Goal: Register for event/course

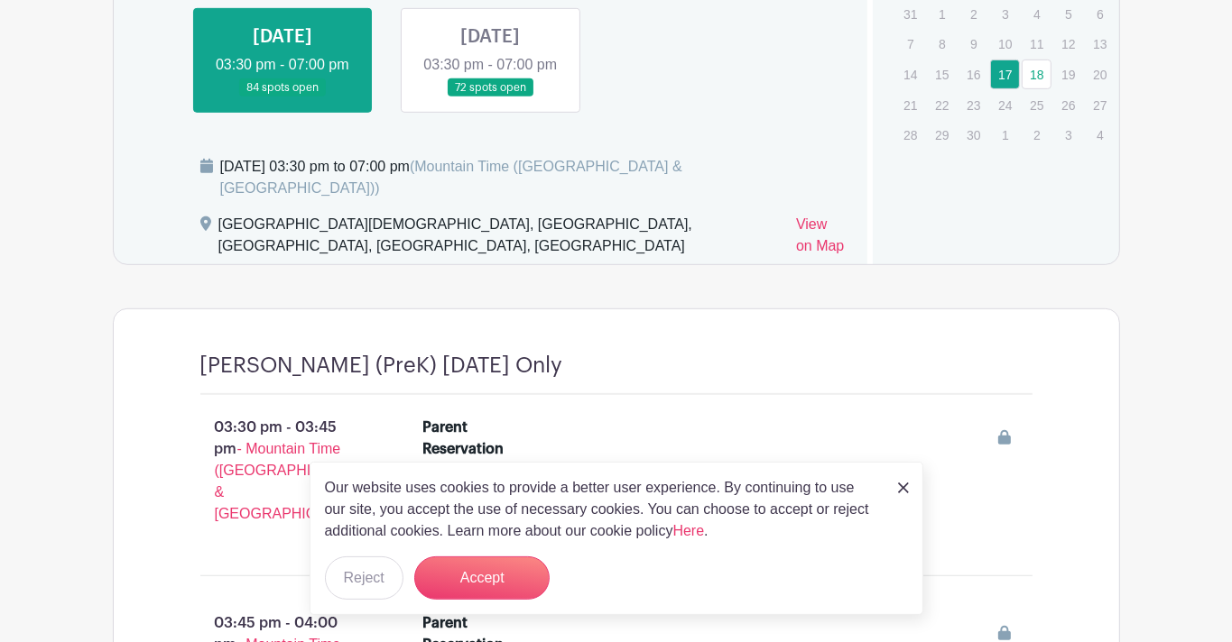
scroll to position [829, 0]
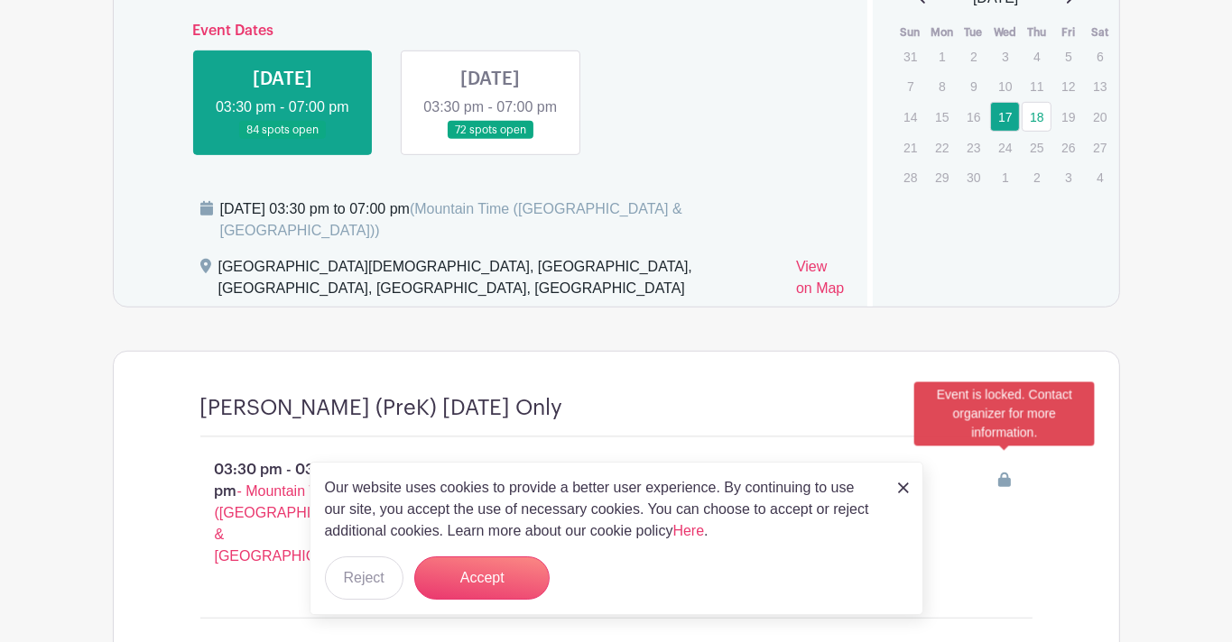
click at [1002, 473] on icon at bounding box center [1004, 480] width 13 height 14
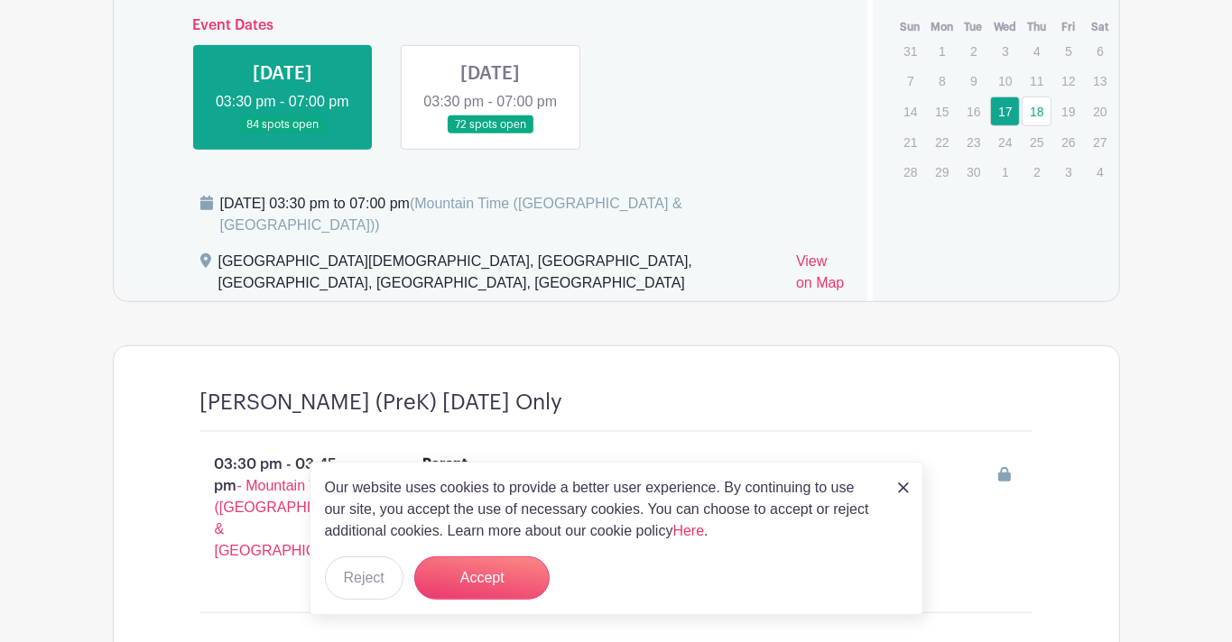
click at [490, 134] on link at bounding box center [490, 134] width 0 height 0
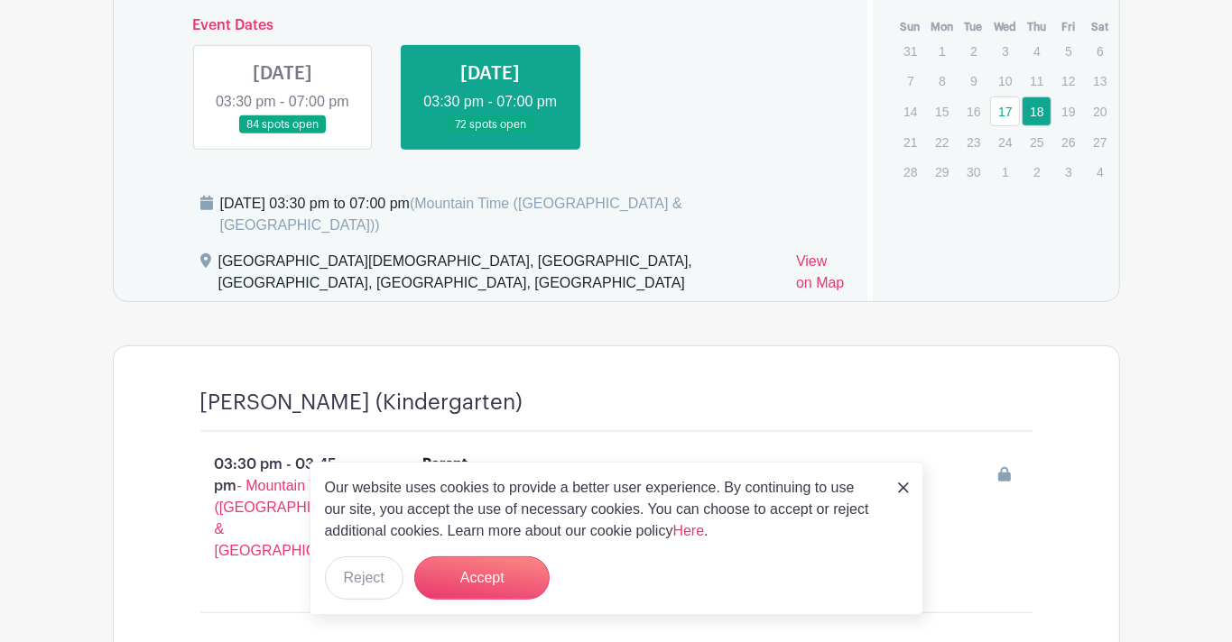
click at [613, 390] on div at bounding box center [777, 403] width 509 height 26
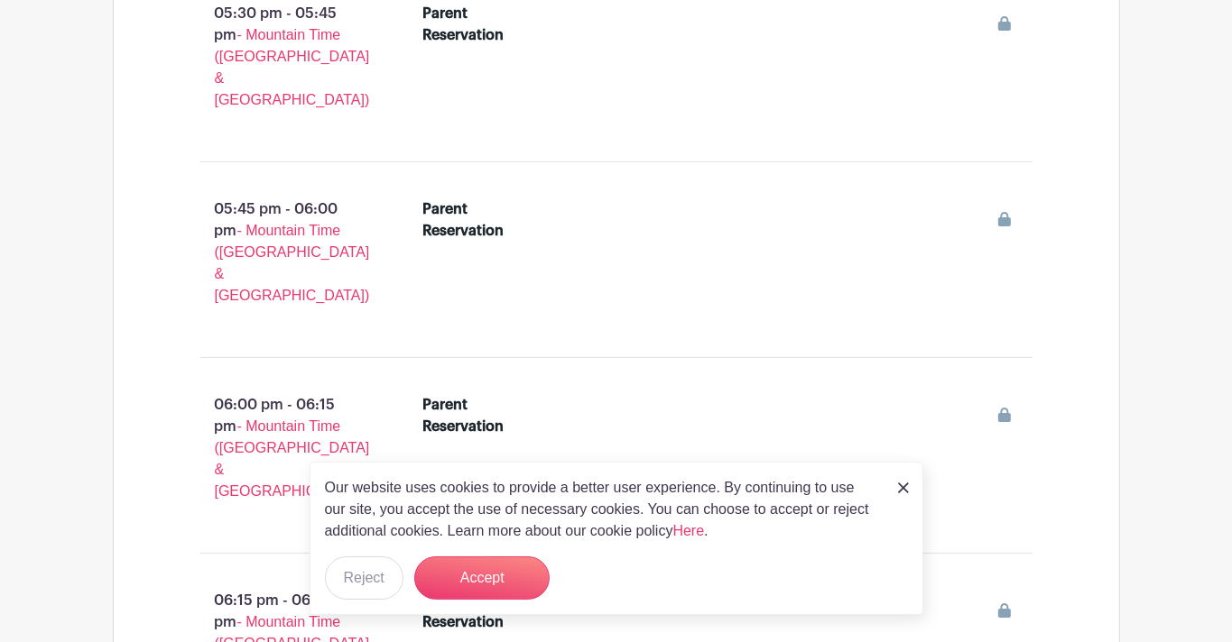
scroll to position [12438, 0]
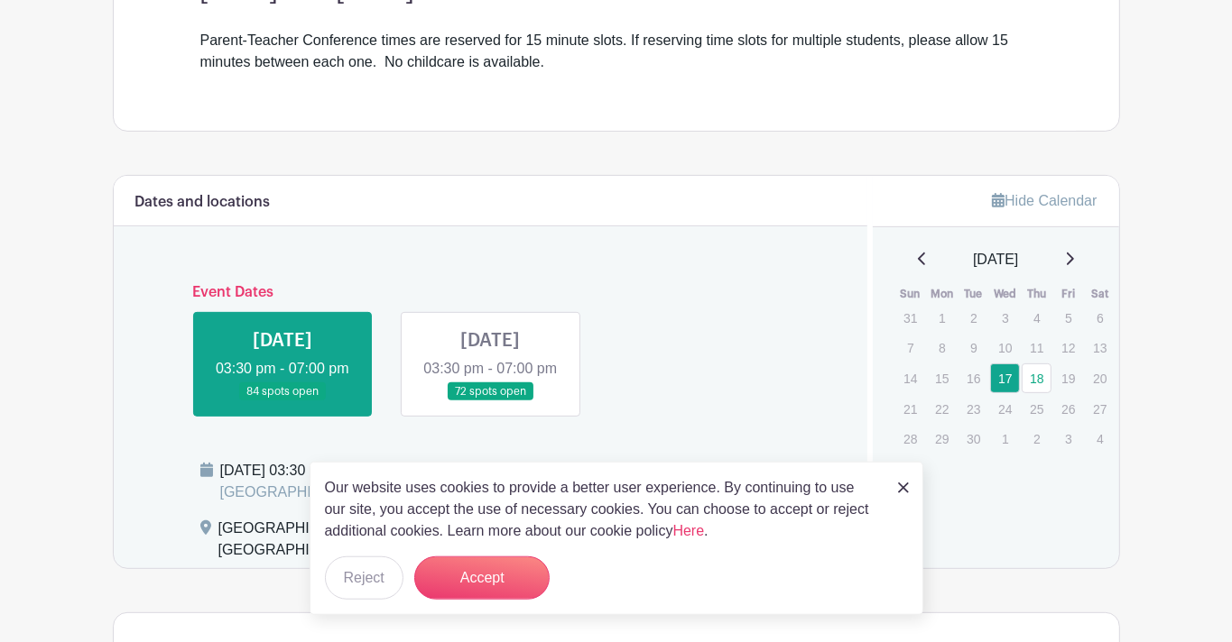
scroll to position [566, 0]
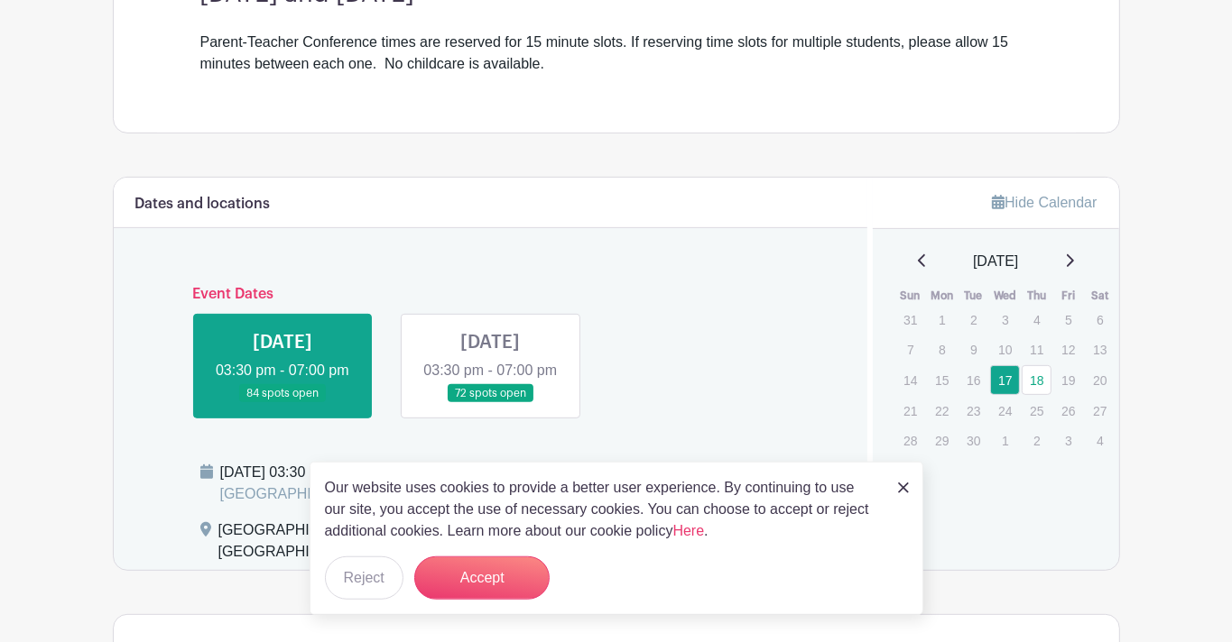
click at [282, 403] on link at bounding box center [282, 403] width 0 height 0
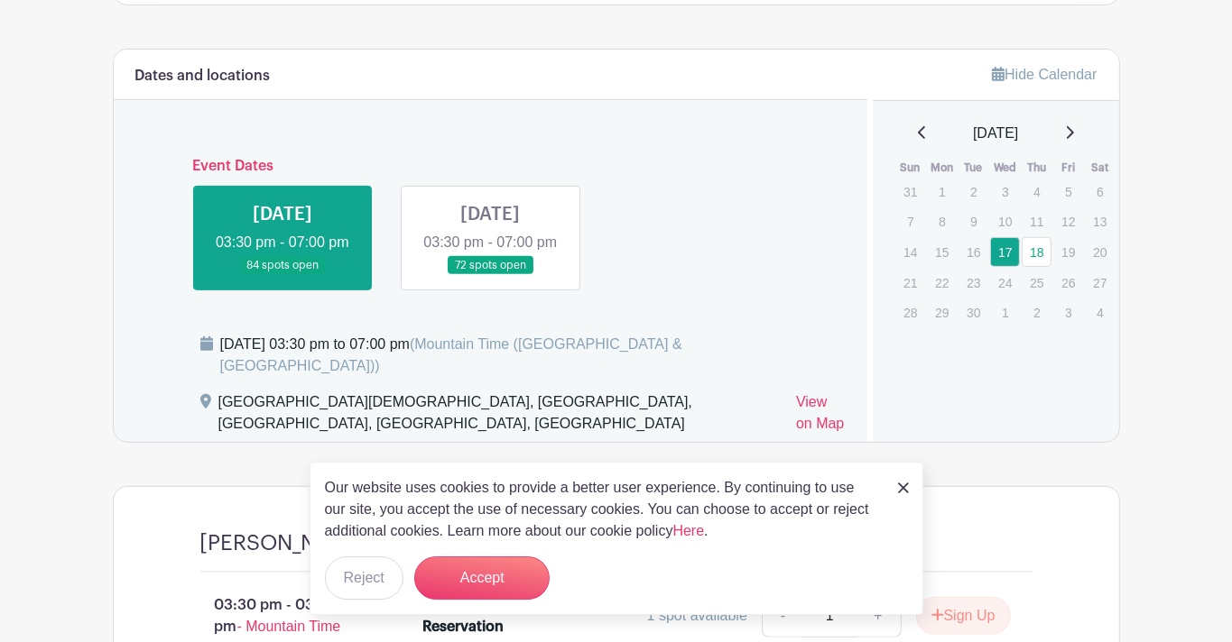
scroll to position [697, 0]
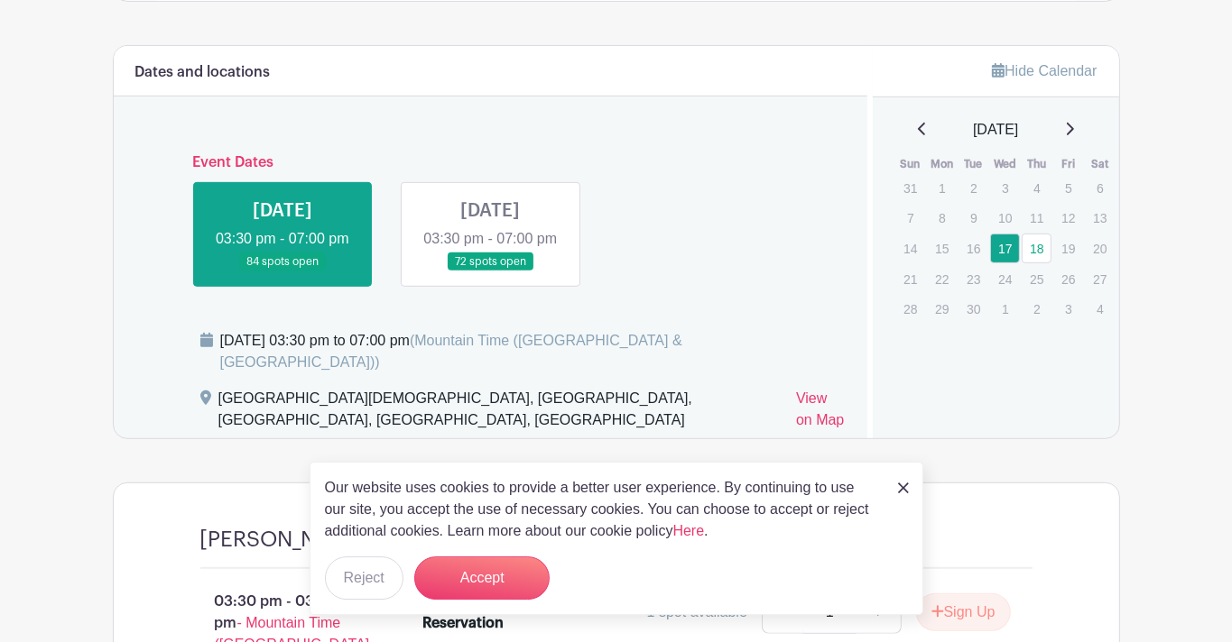
click at [907, 490] on img at bounding box center [903, 488] width 11 height 11
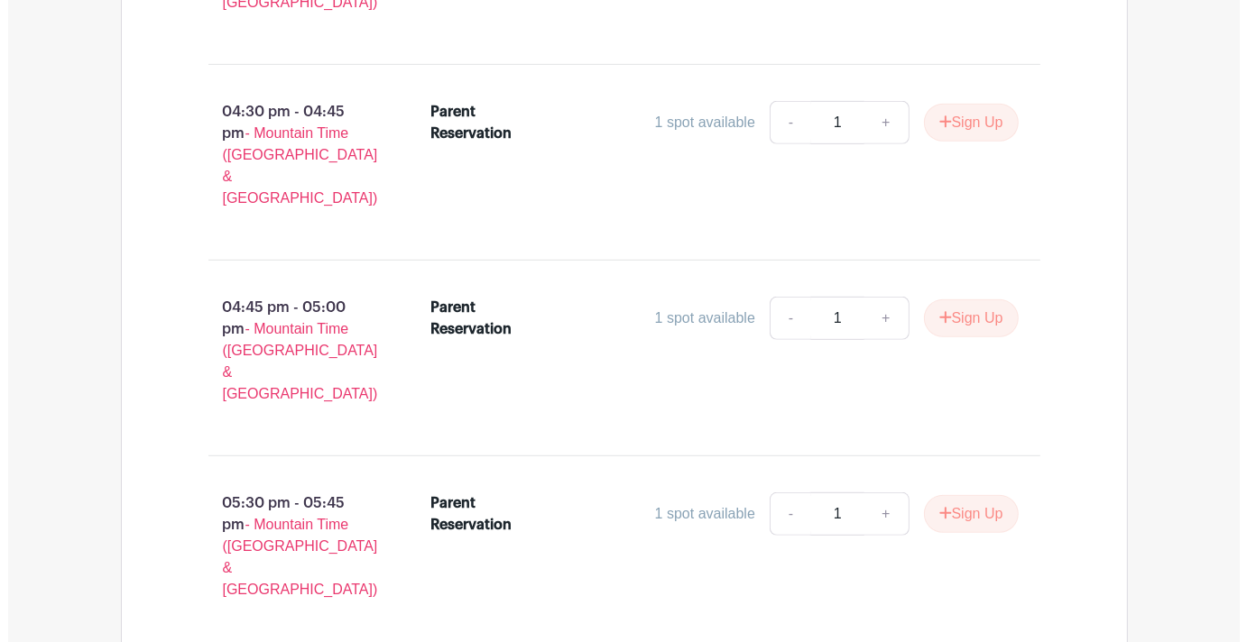
scroll to position [6927, 0]
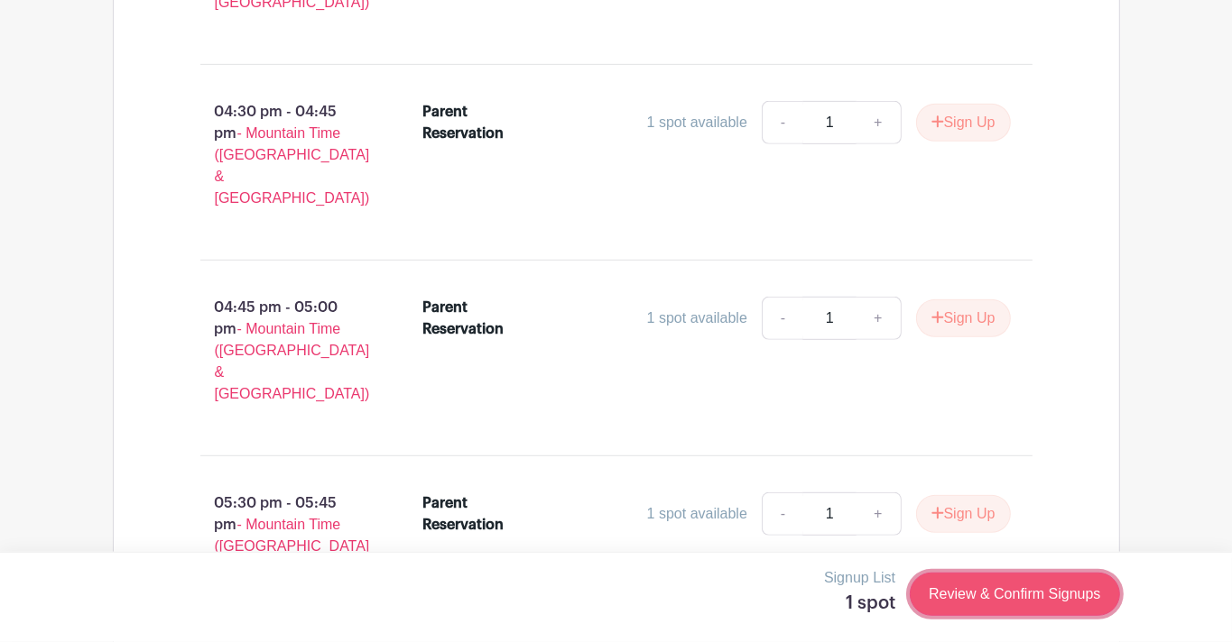
click at [1078, 597] on link "Review & Confirm Signups" at bounding box center [1014, 594] width 209 height 43
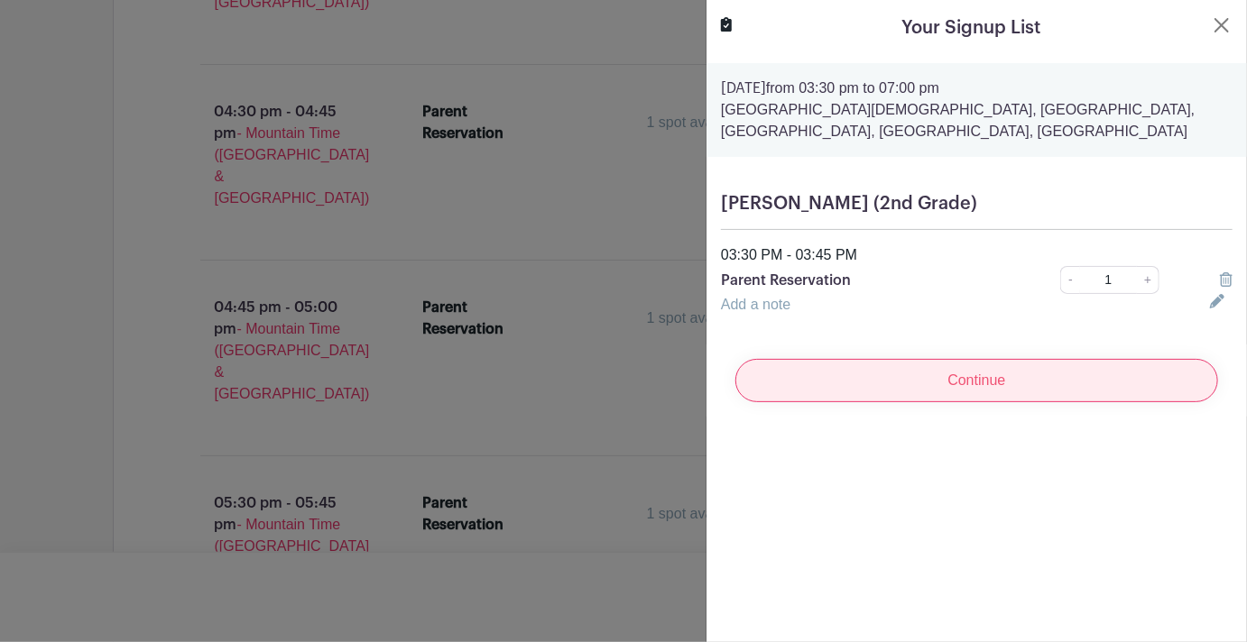
click at [970, 365] on input "Continue" at bounding box center [976, 380] width 483 height 43
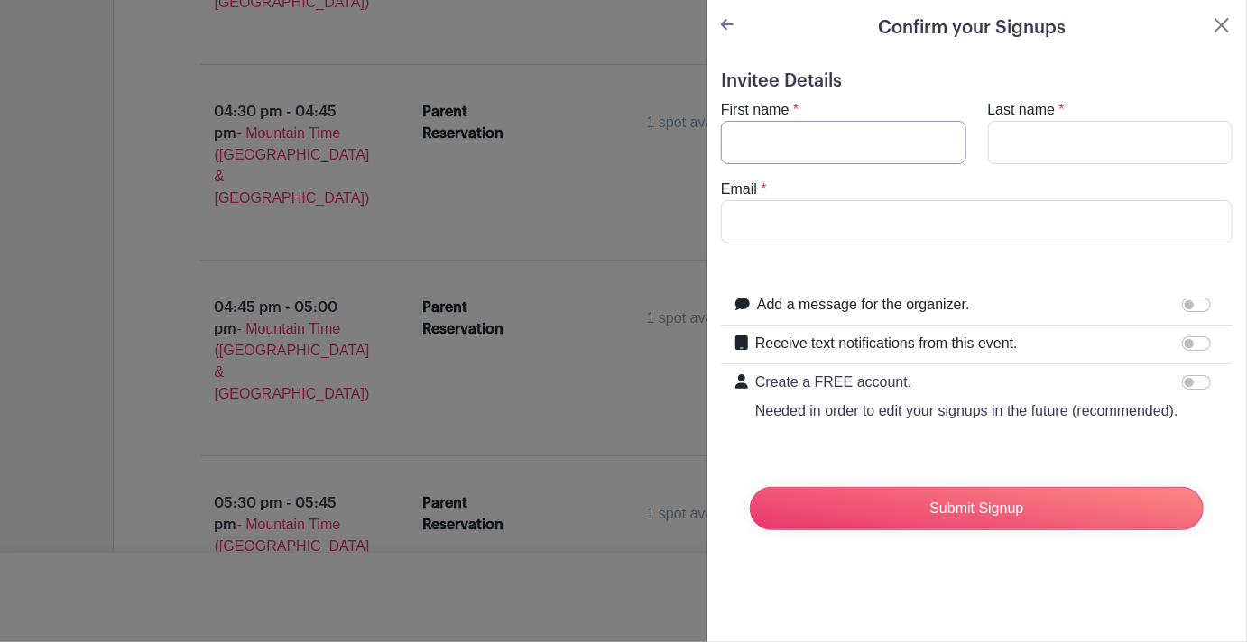
click at [836, 143] on input "First name" at bounding box center [843, 142] width 245 height 43
type input "Nicole"
type input "McNamara"
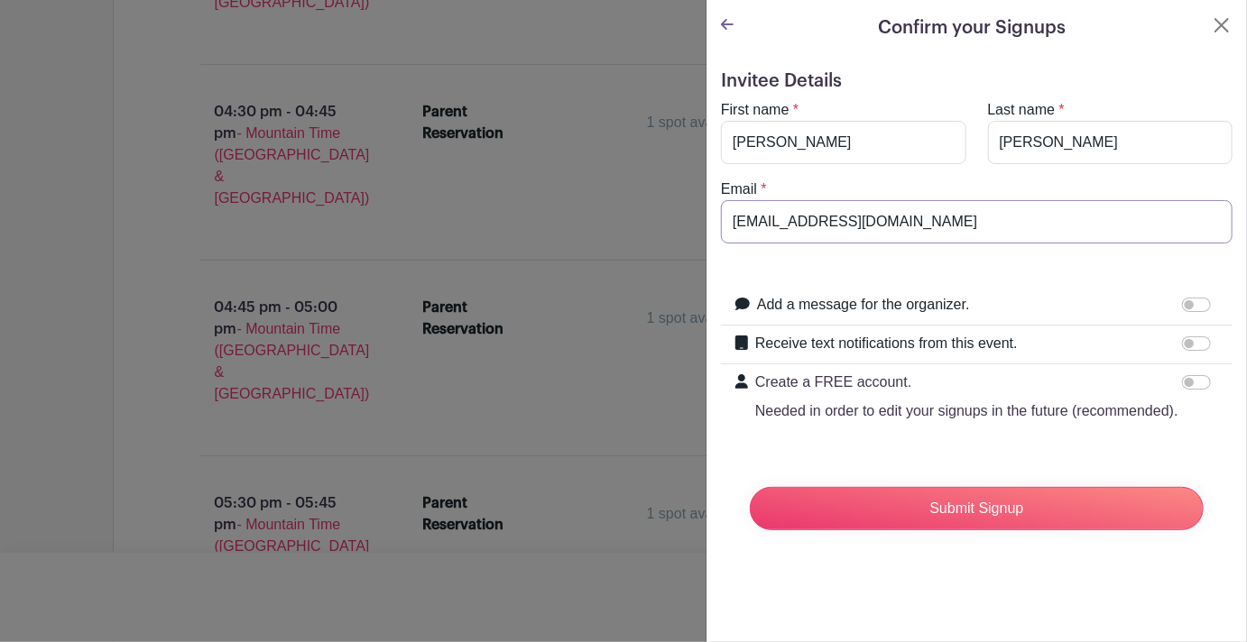
type input "nicolarola@yahoo.com"
click at [1014, 73] on h5 "Invitee Details" at bounding box center [977, 81] width 512 height 22
click at [1190, 346] on input "Receive text notifications from this event." at bounding box center [1196, 344] width 29 height 14
checkbox input "true"
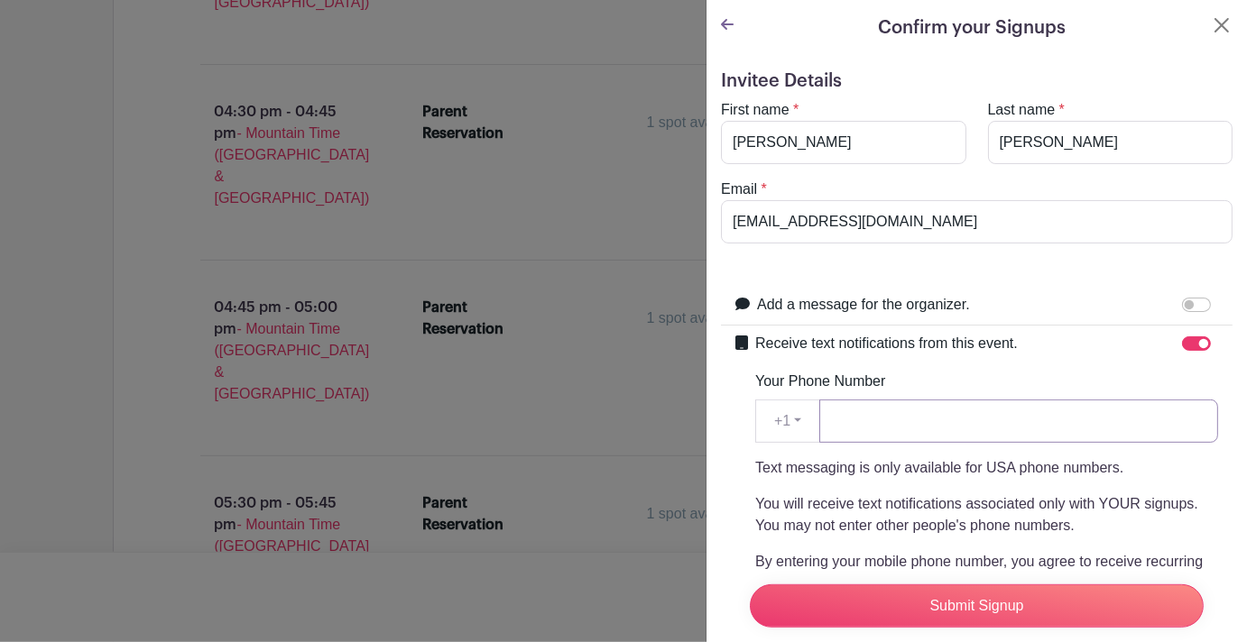
click at [993, 439] on input "Your Phone Number" at bounding box center [1018, 421] width 399 height 43
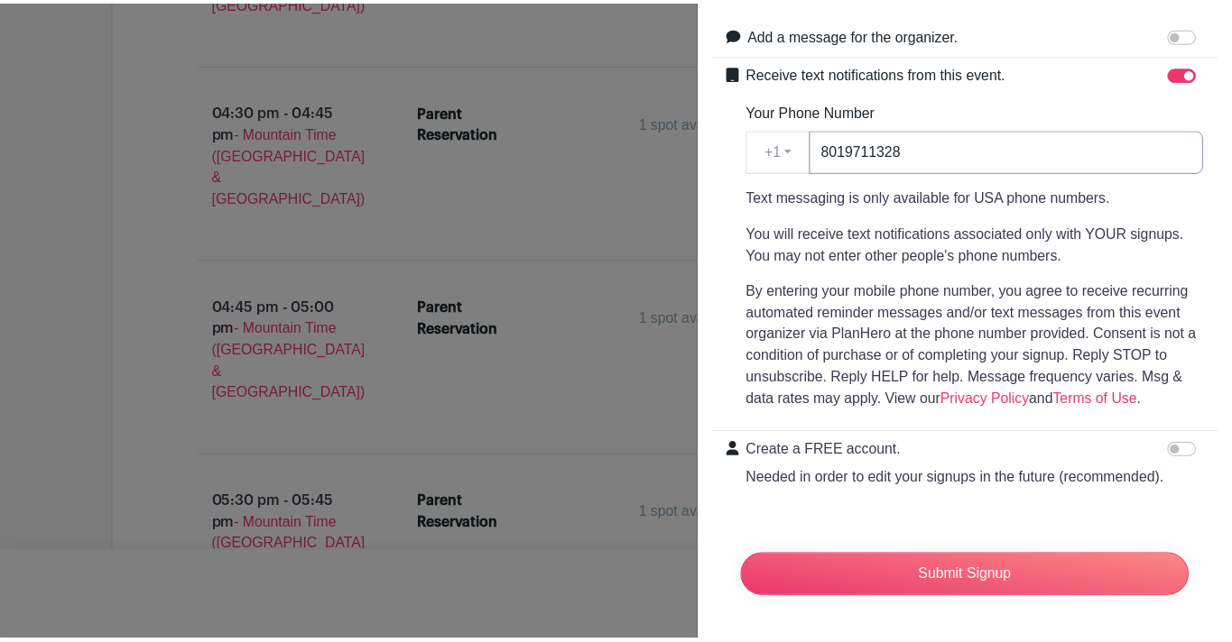
scroll to position [328, 0]
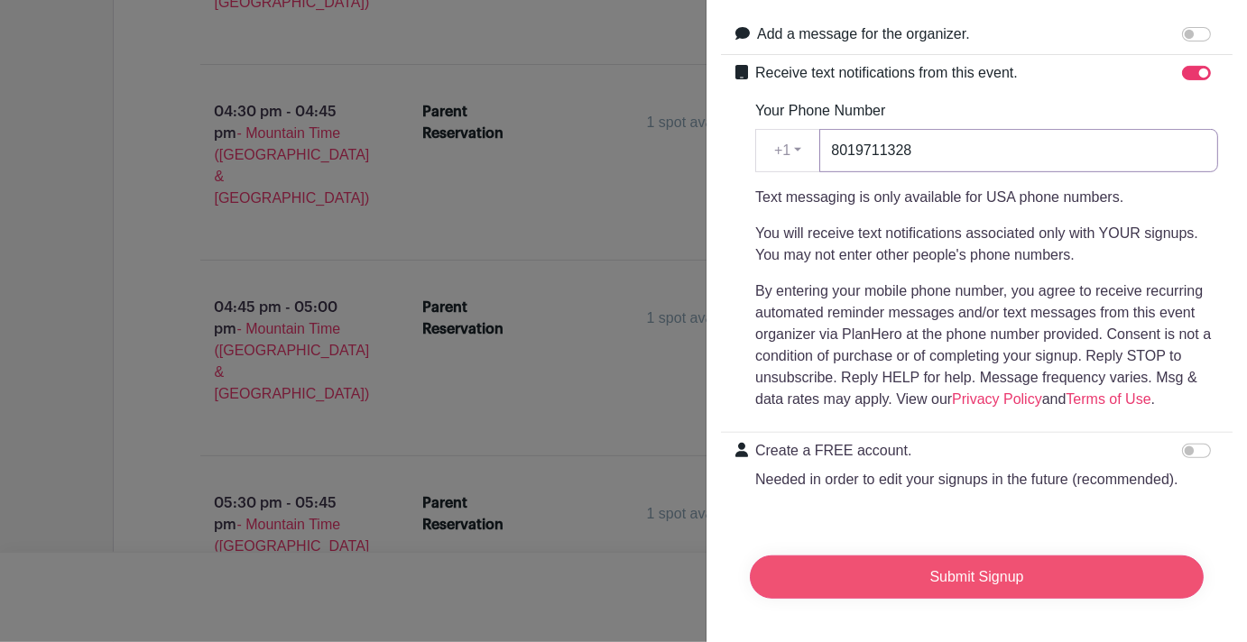
type input "8019711328"
click at [960, 569] on input "Submit Signup" at bounding box center [977, 577] width 454 height 43
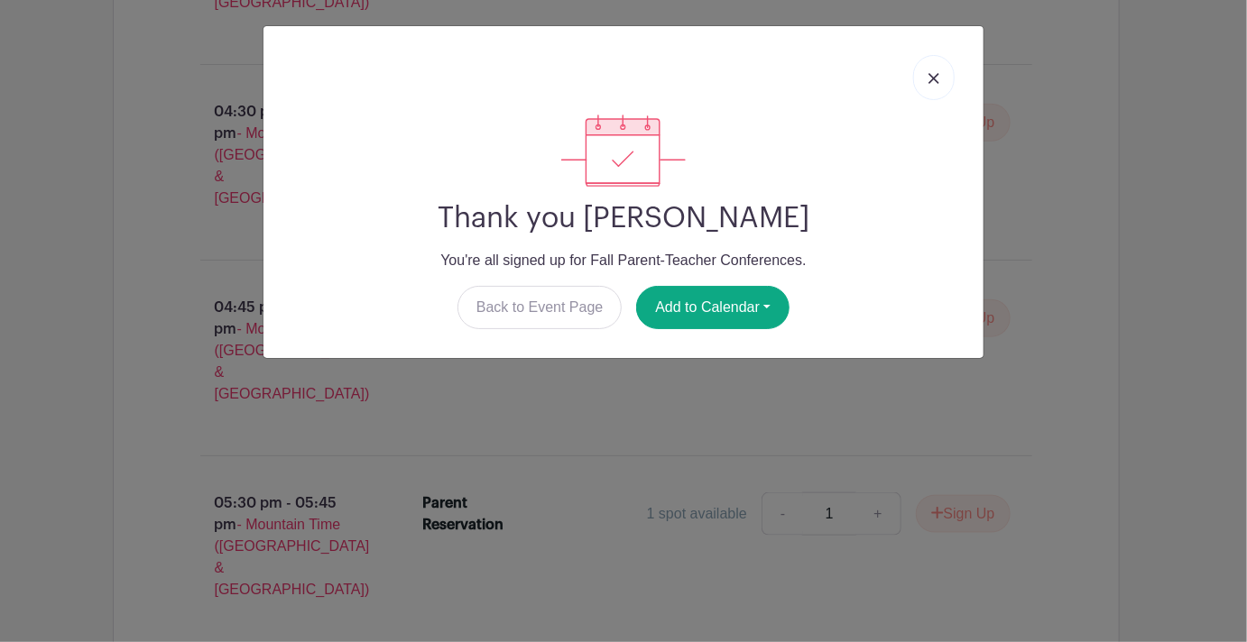
click at [938, 79] on img at bounding box center [933, 78] width 11 height 11
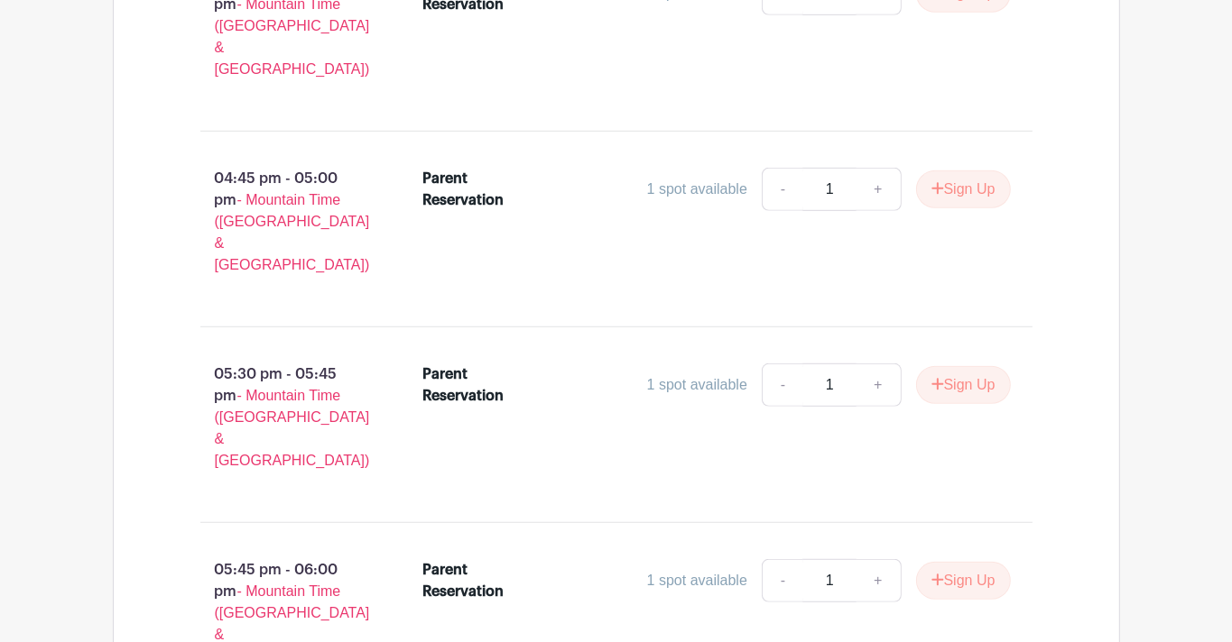
scroll to position [7056, 0]
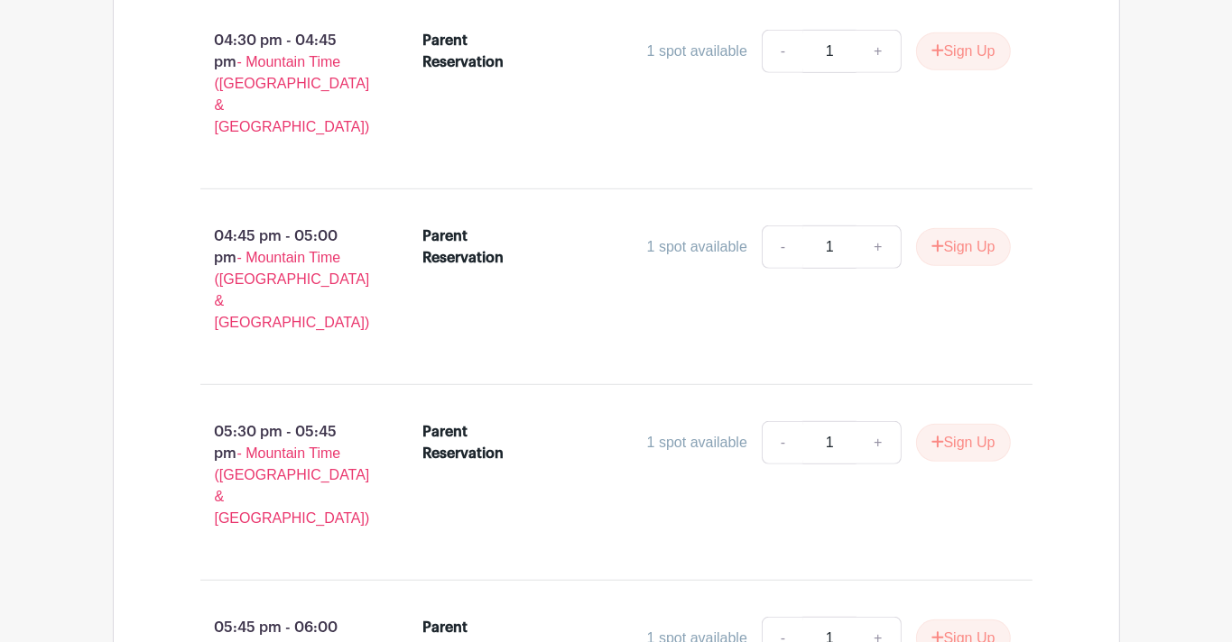
scroll to position [6999, 0]
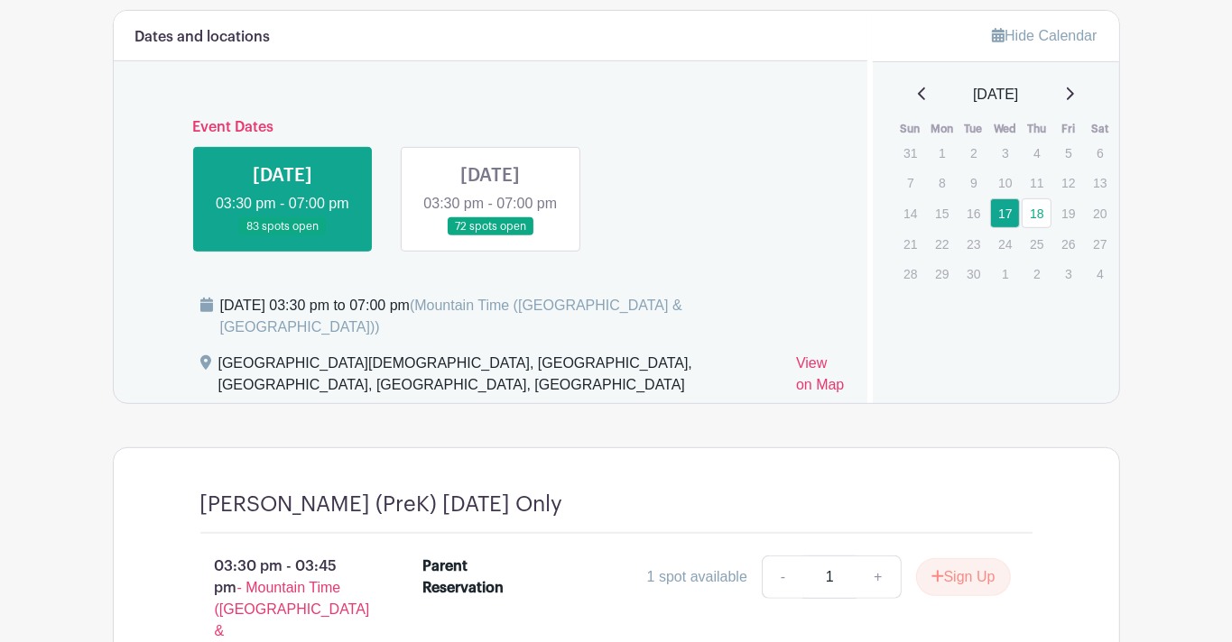
scroll to position [748, 0]
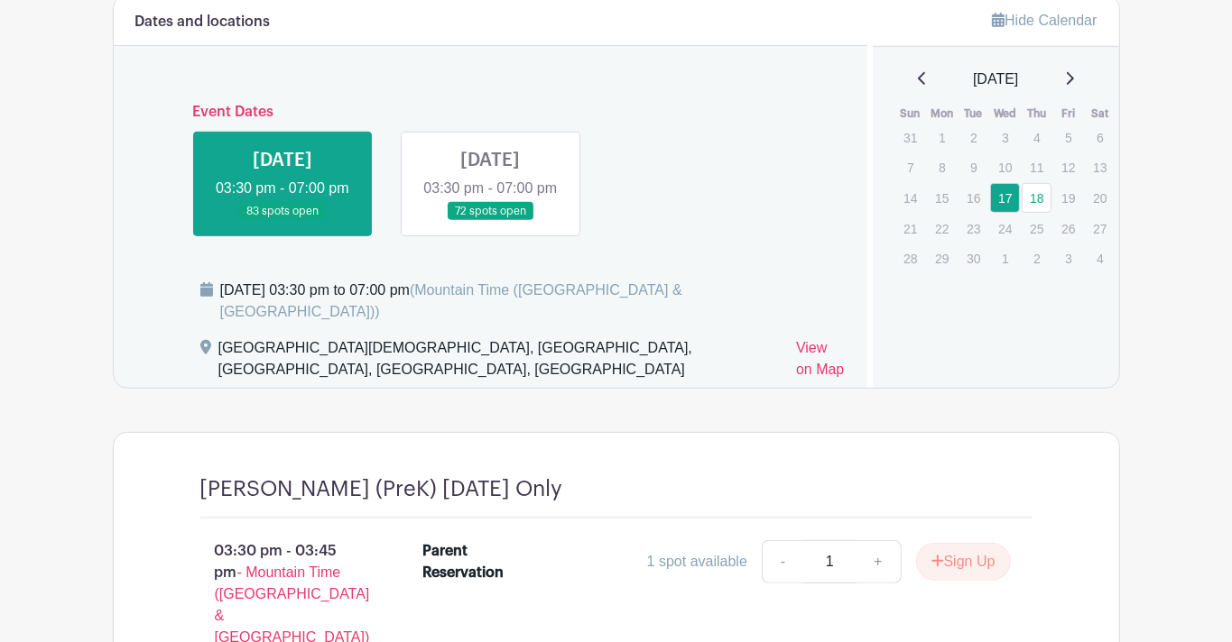
click at [490, 221] on link at bounding box center [490, 221] width 0 height 0
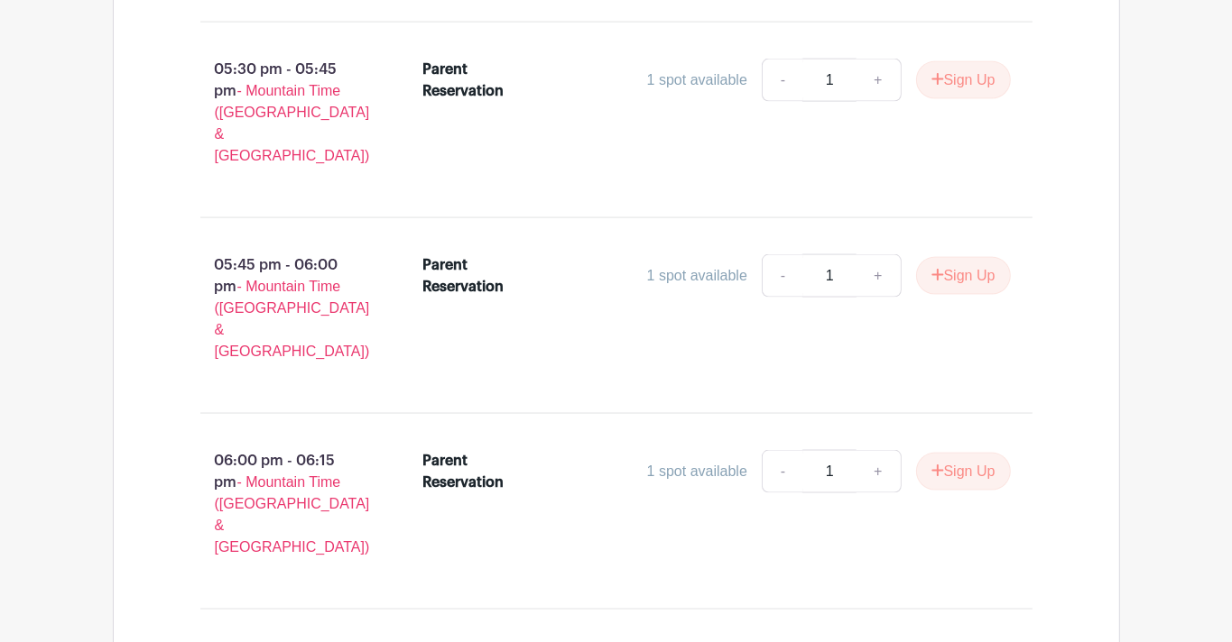
scroll to position [2160, 0]
